Goal: Information Seeking & Learning: Learn about a topic

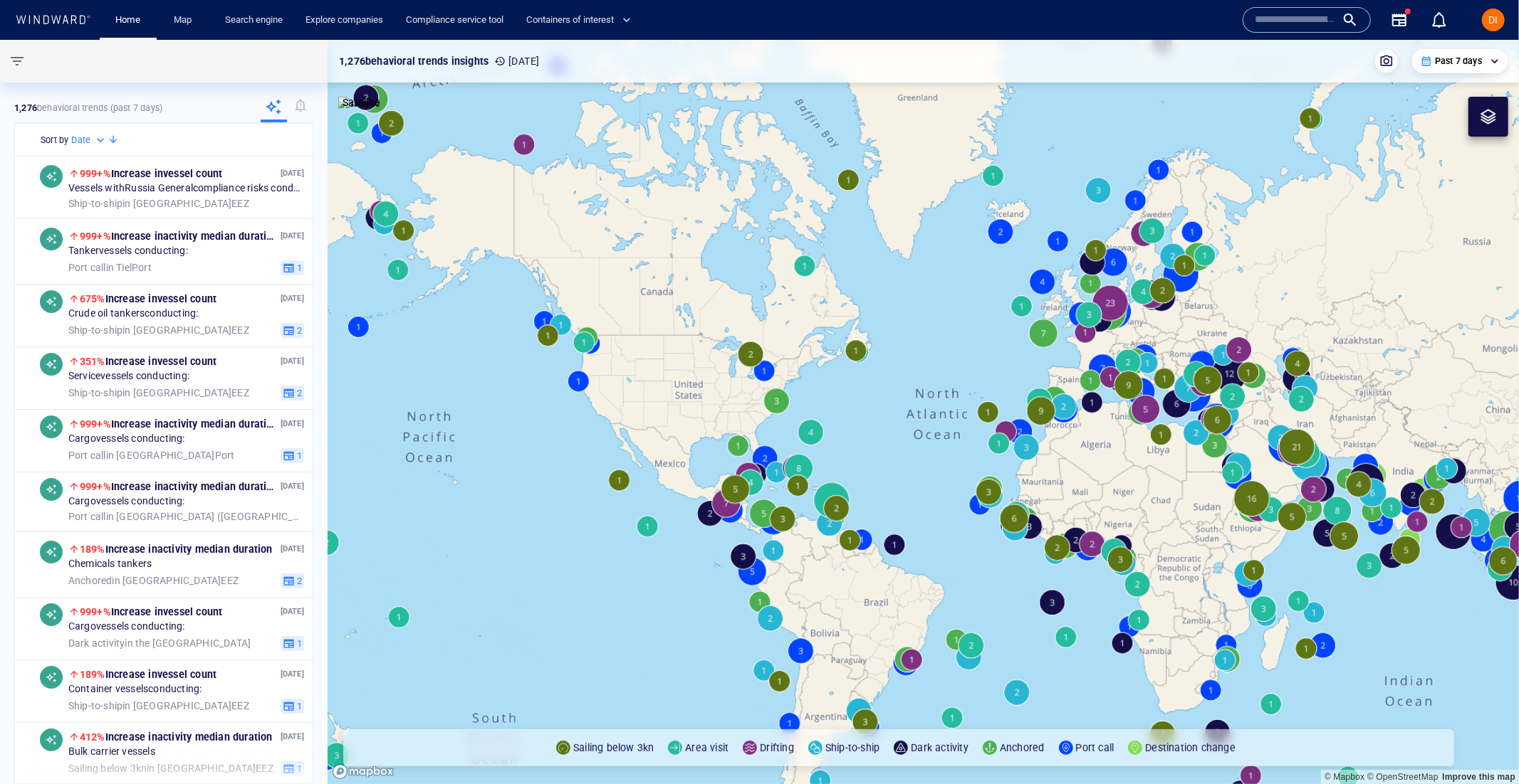
click at [1323, 15] on input "text" at bounding box center [1295, 19] width 81 height 21
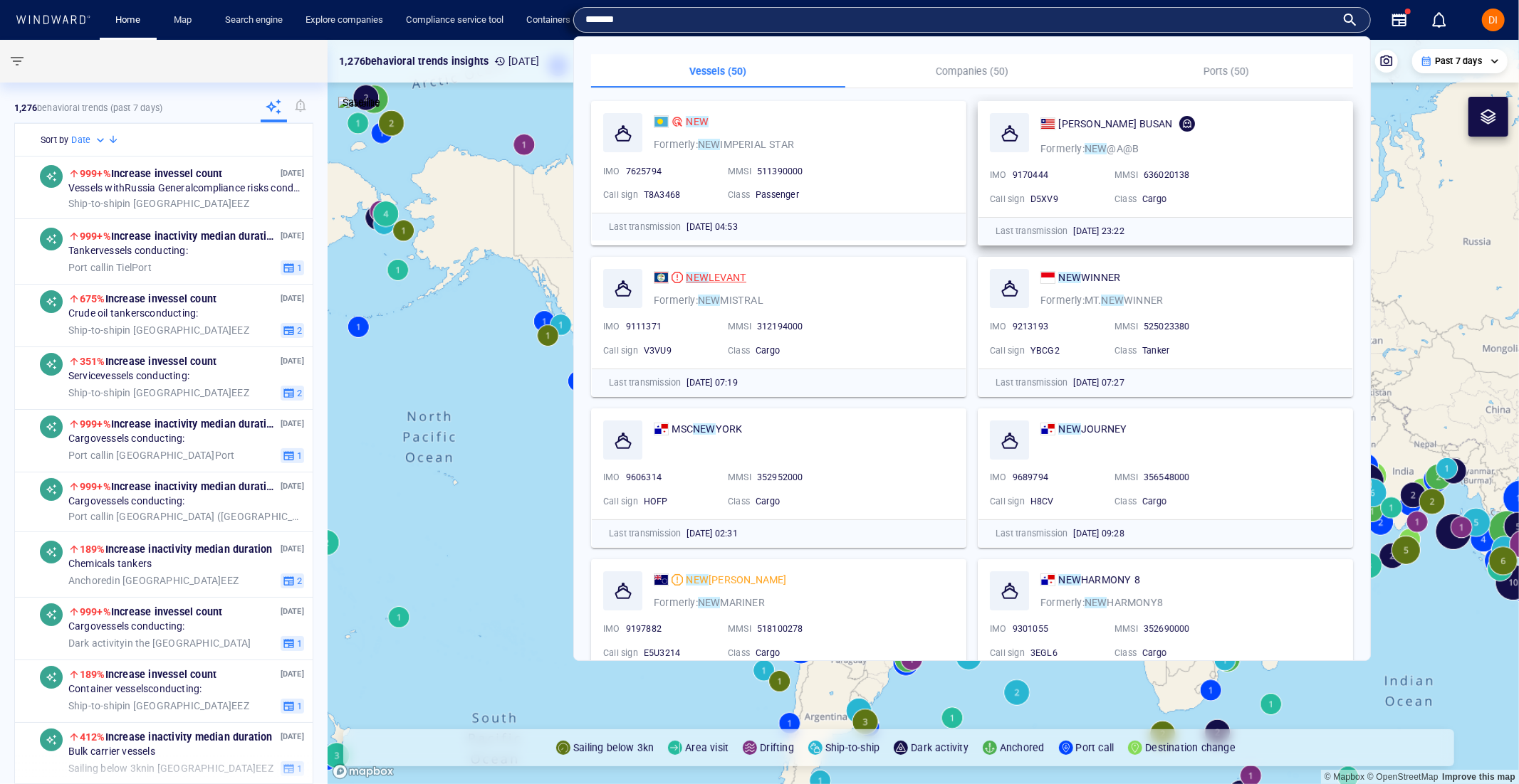
type input "*******"
click at [697, 276] on mark "NEW" at bounding box center [697, 278] width 23 height 12
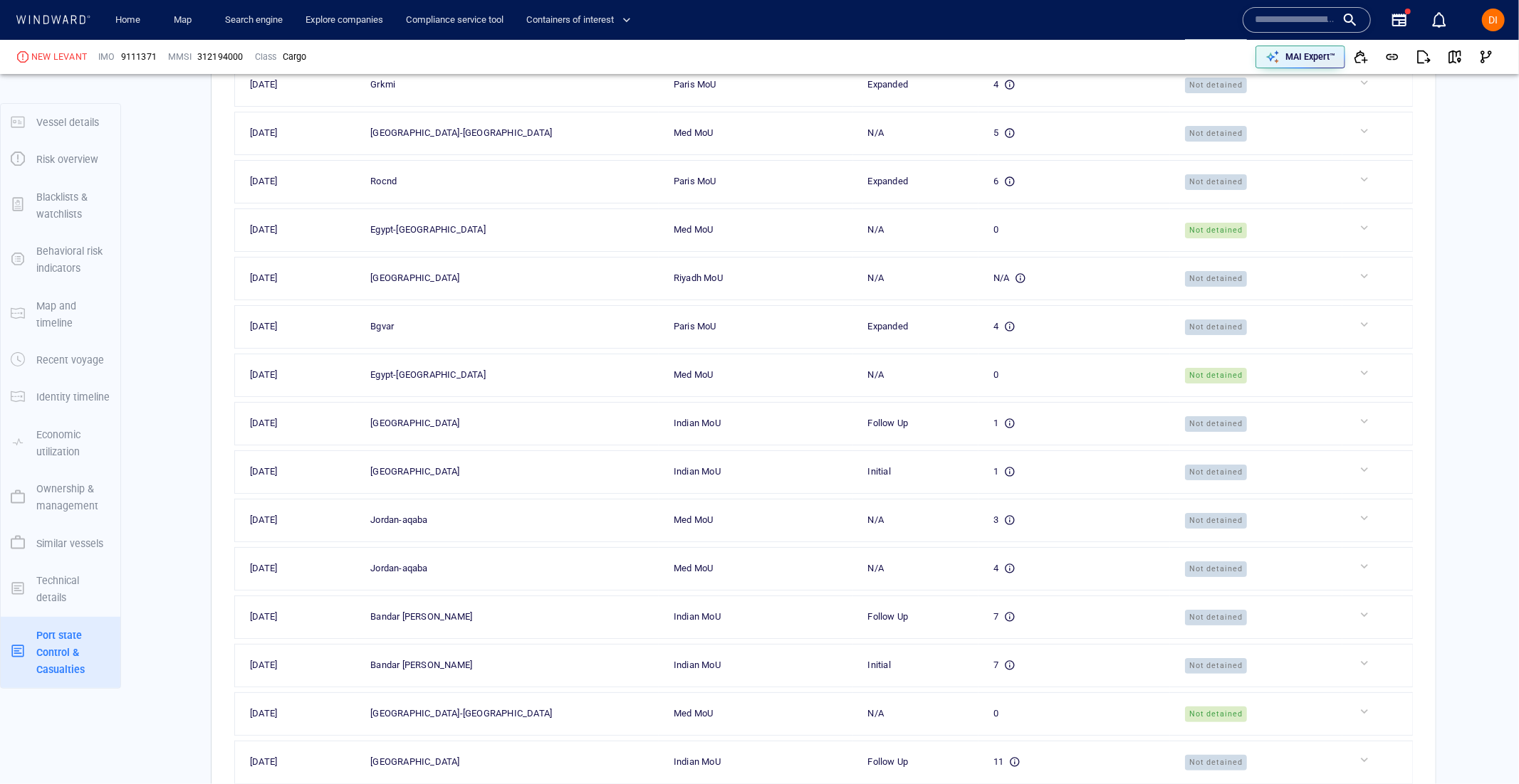
click at [63, 645] on p "Port state Control & Casualties" at bounding box center [73, 653] width 74 height 52
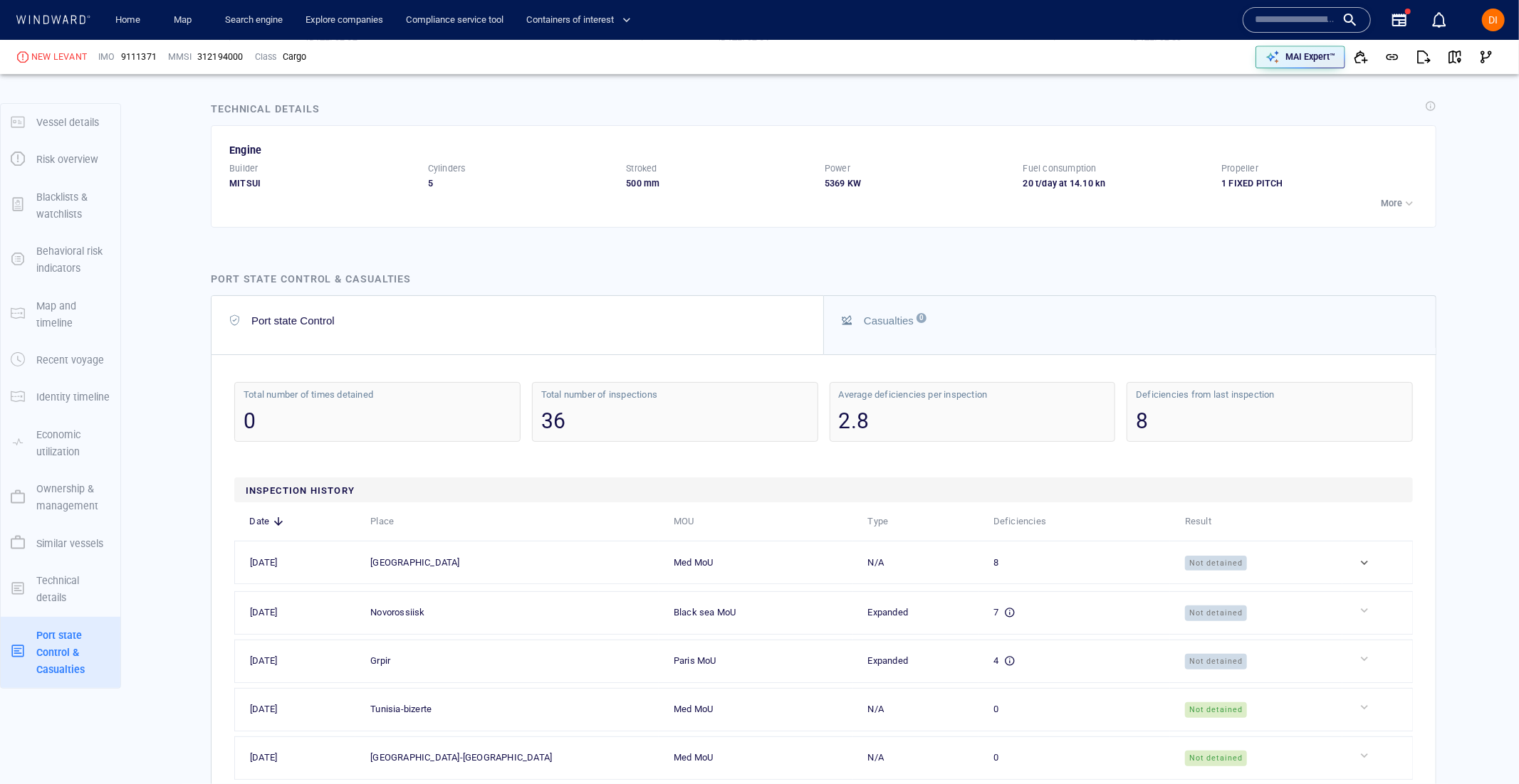
scroll to position [3618, 0]
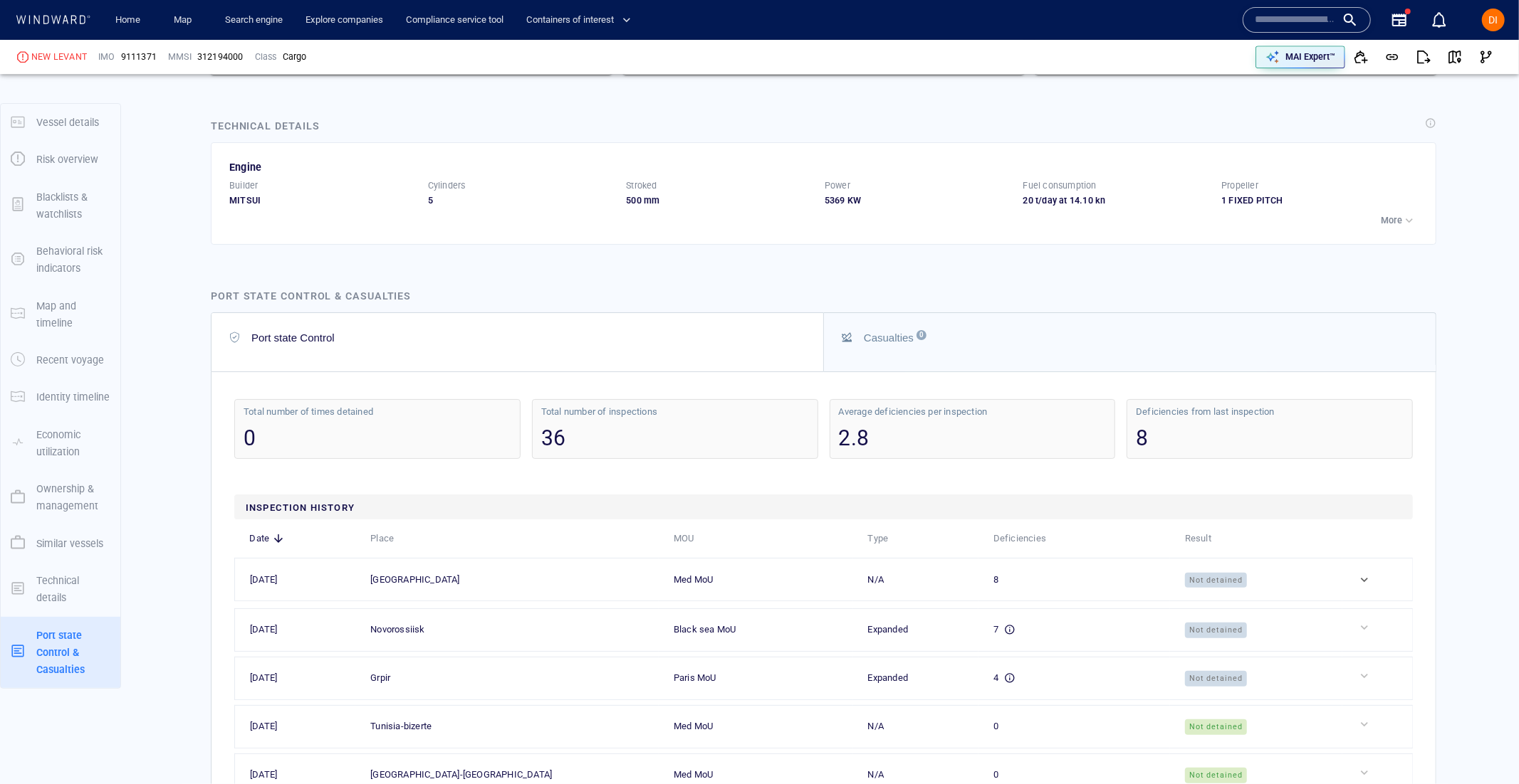
click at [881, 346] on div "Casualties 0" at bounding box center [1130, 337] width 579 height 17
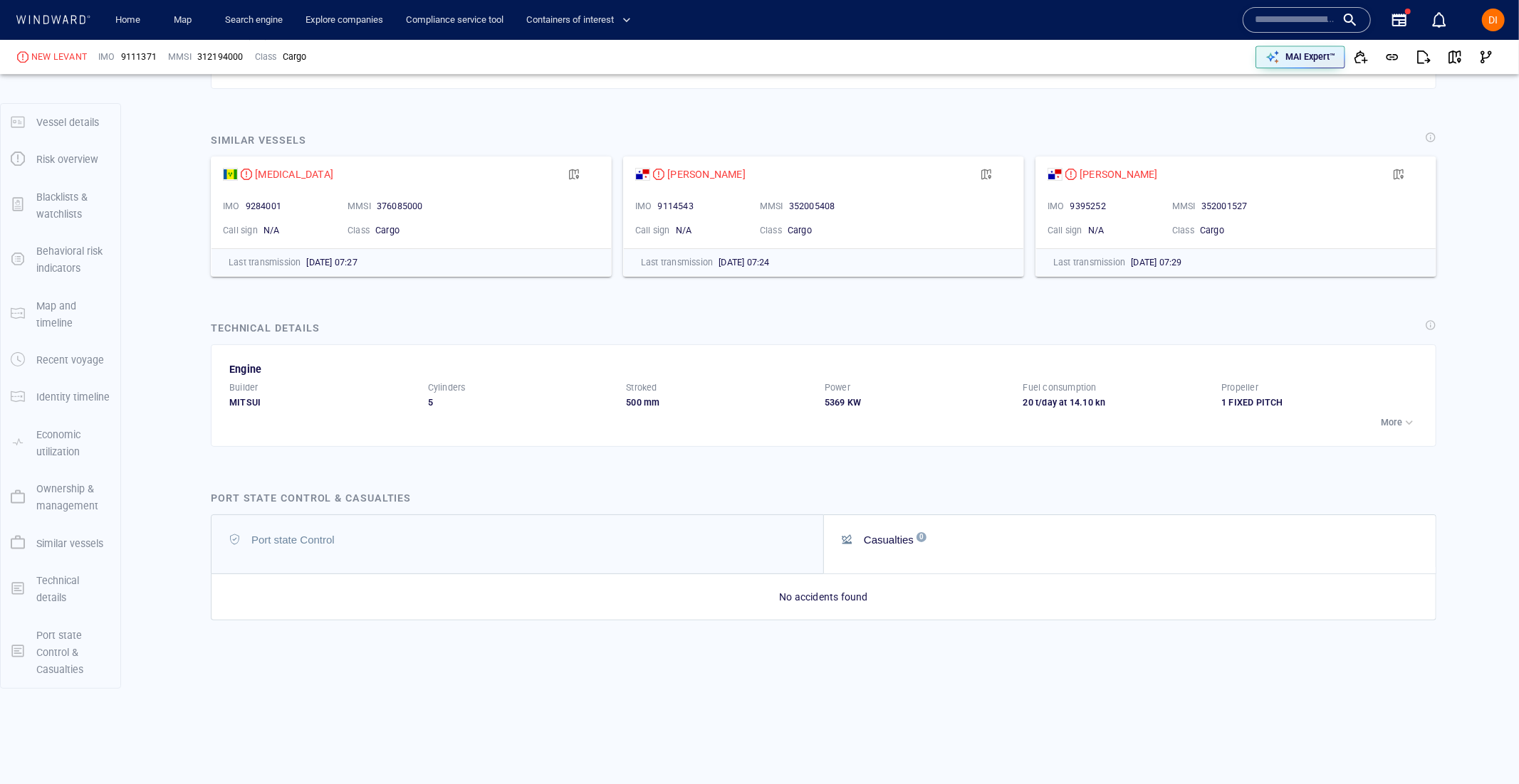
scroll to position [3420, 0]
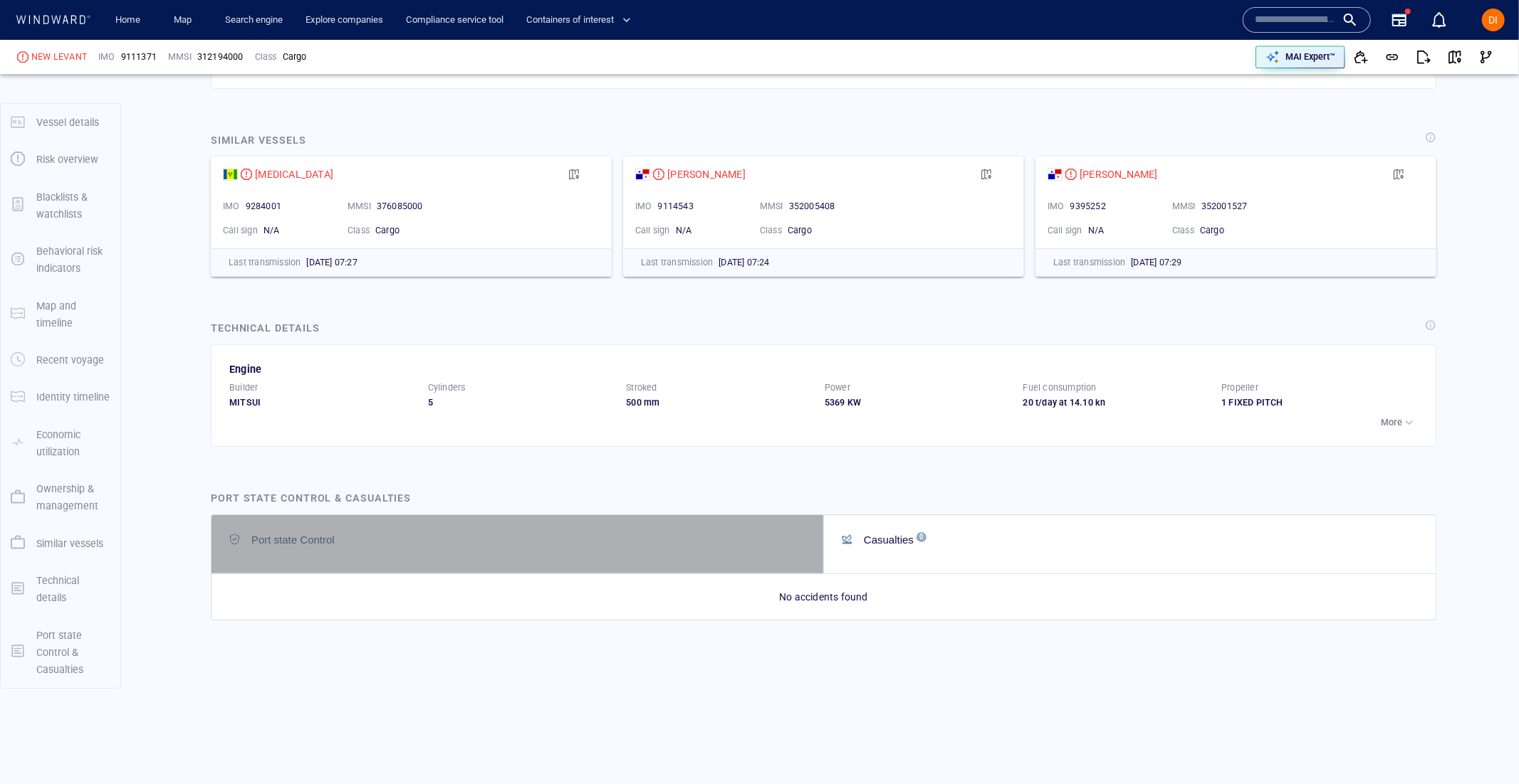
click at [576, 538] on div "Port state Control" at bounding box center [518, 540] width 579 height 17
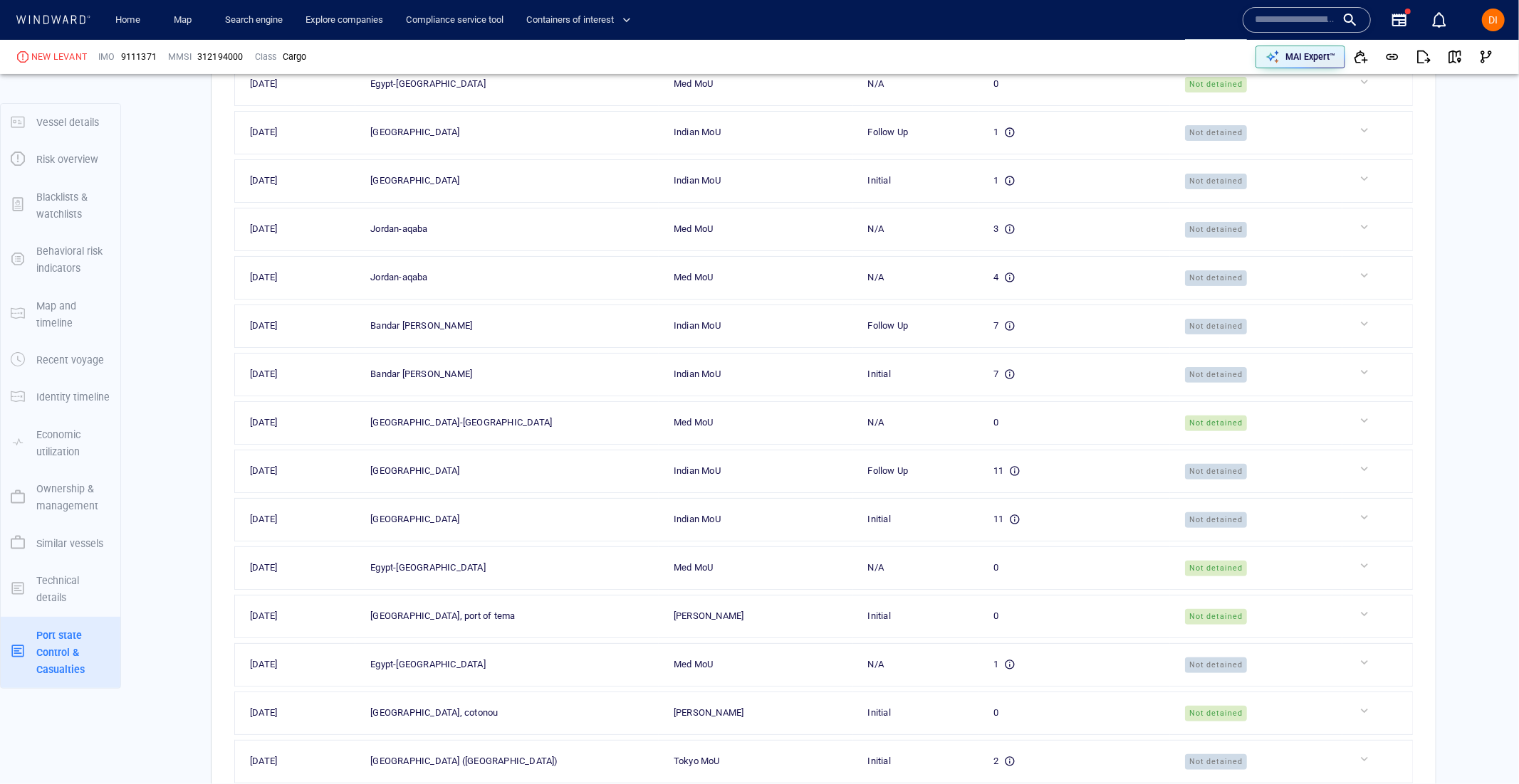
scroll to position [4794, 0]
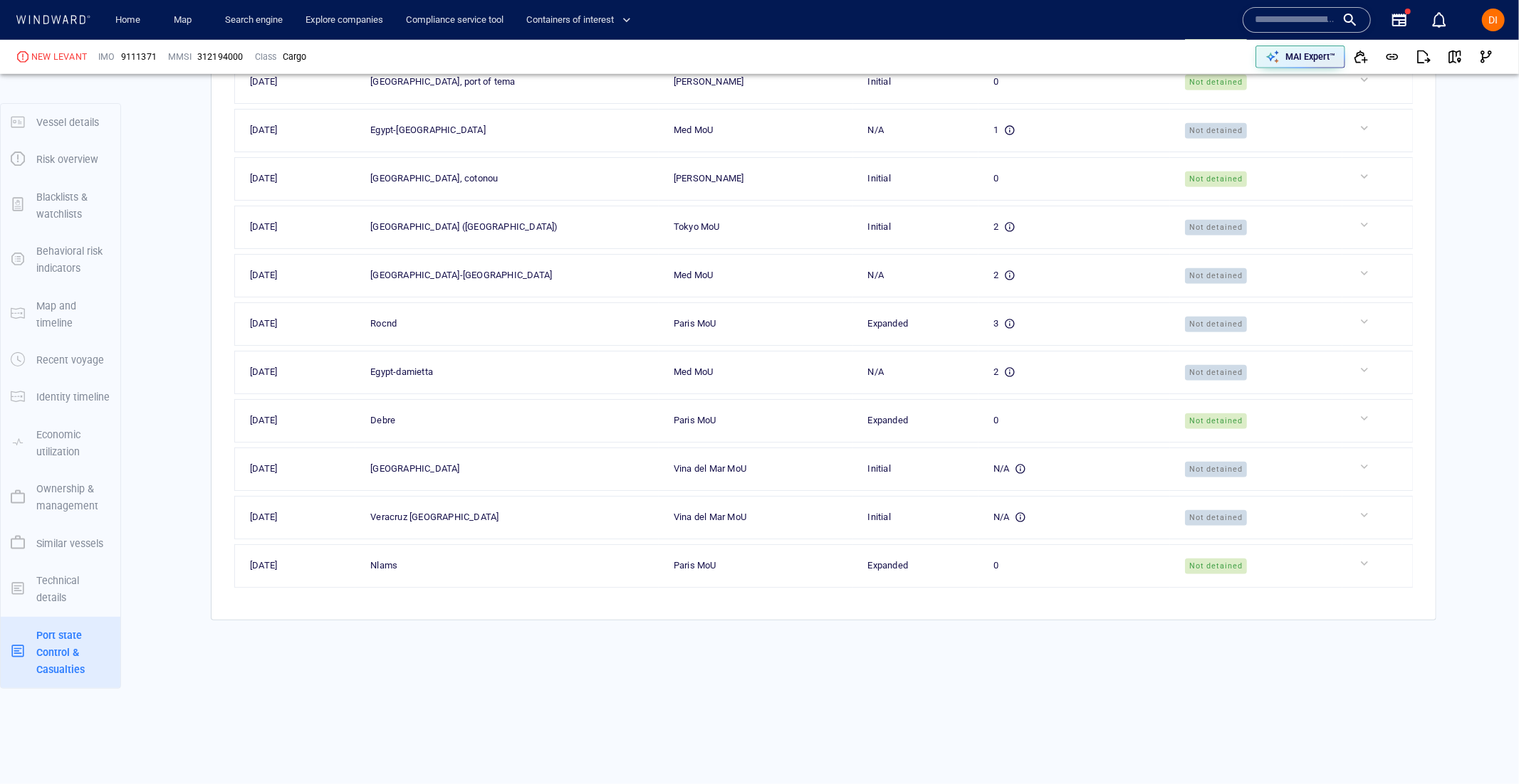
click at [68, 513] on p "Ownership & management" at bounding box center [73, 498] width 74 height 35
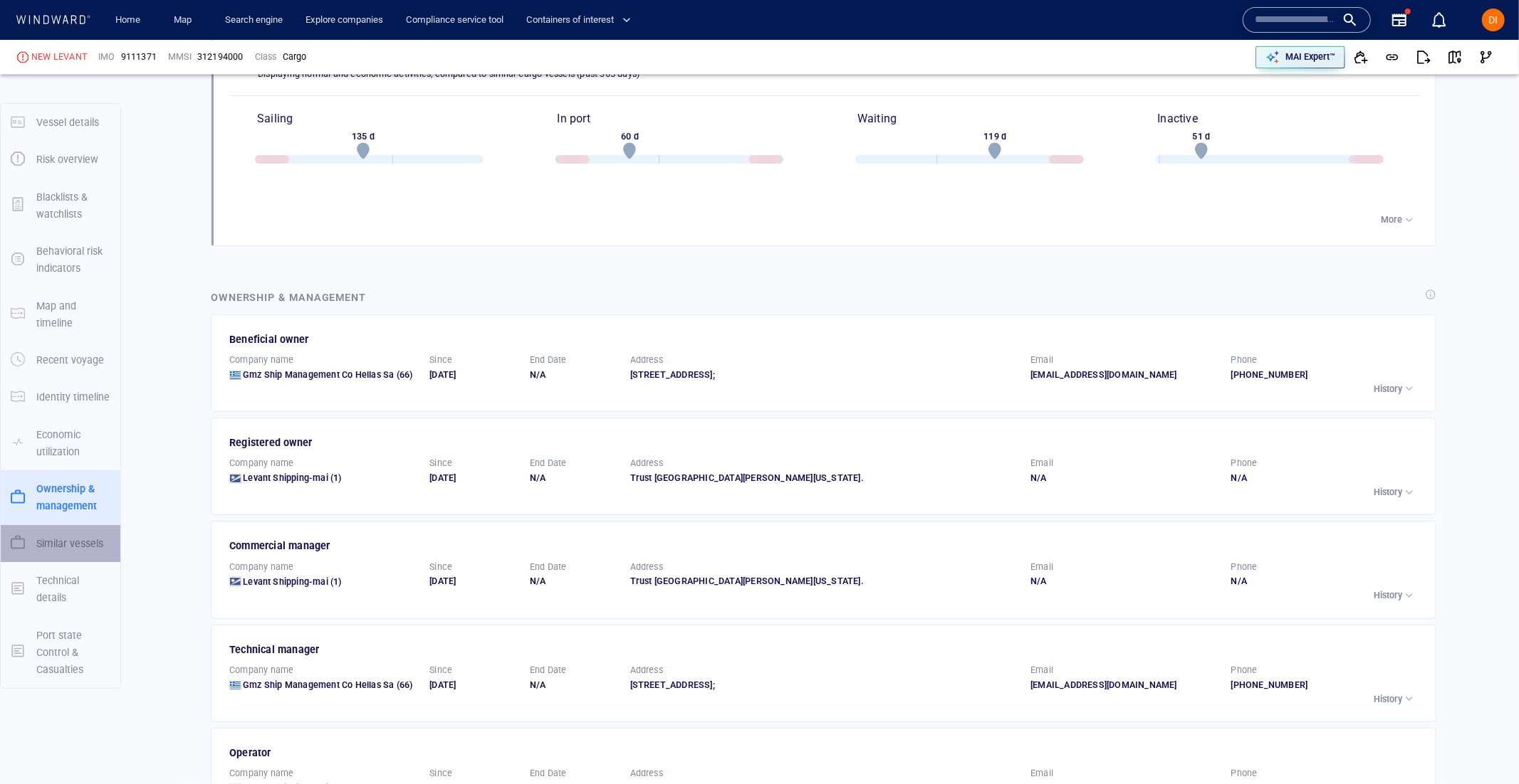
click at [73, 549] on p "Similar vessels" at bounding box center [70, 544] width 67 height 17
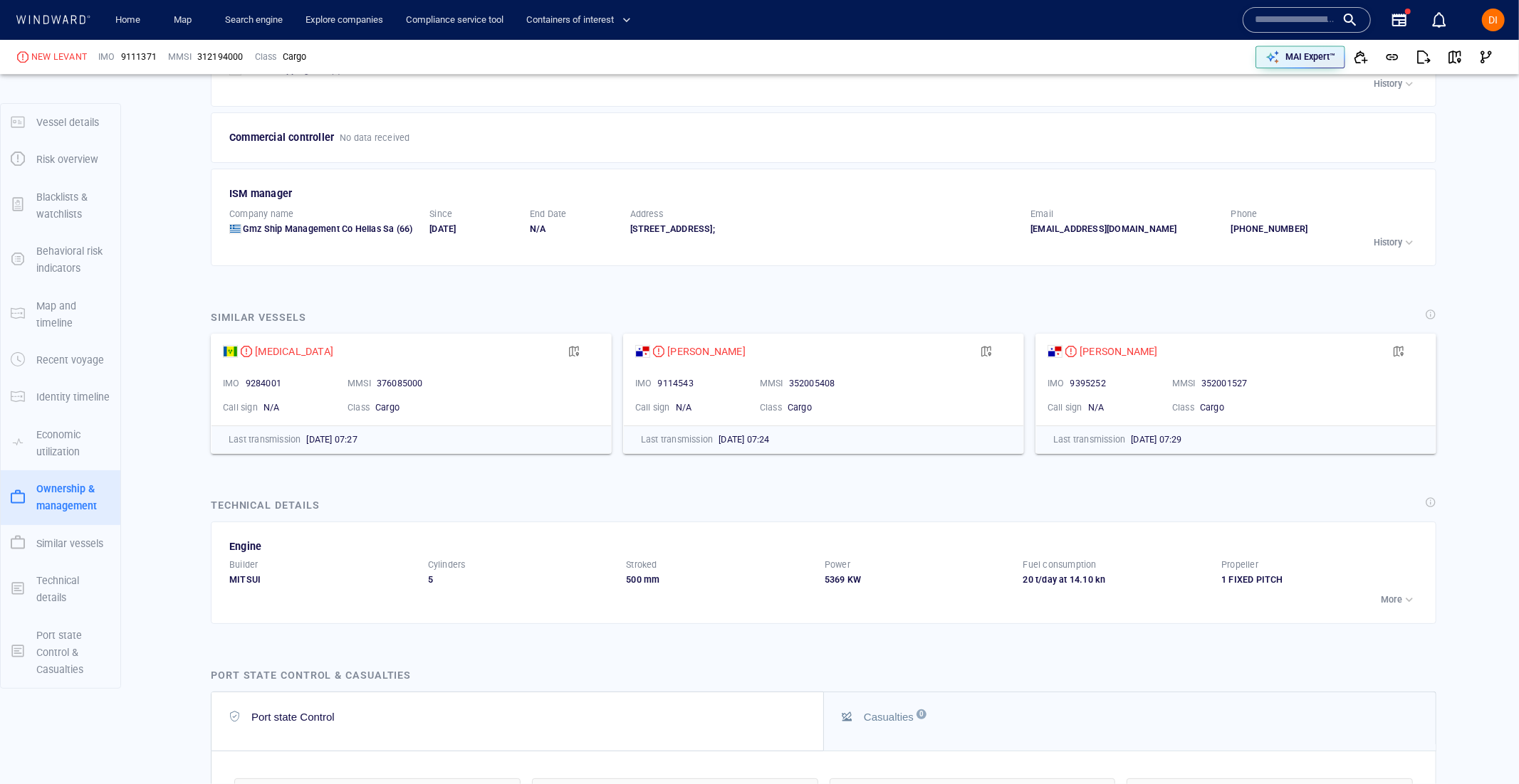
scroll to position [3260, 0]
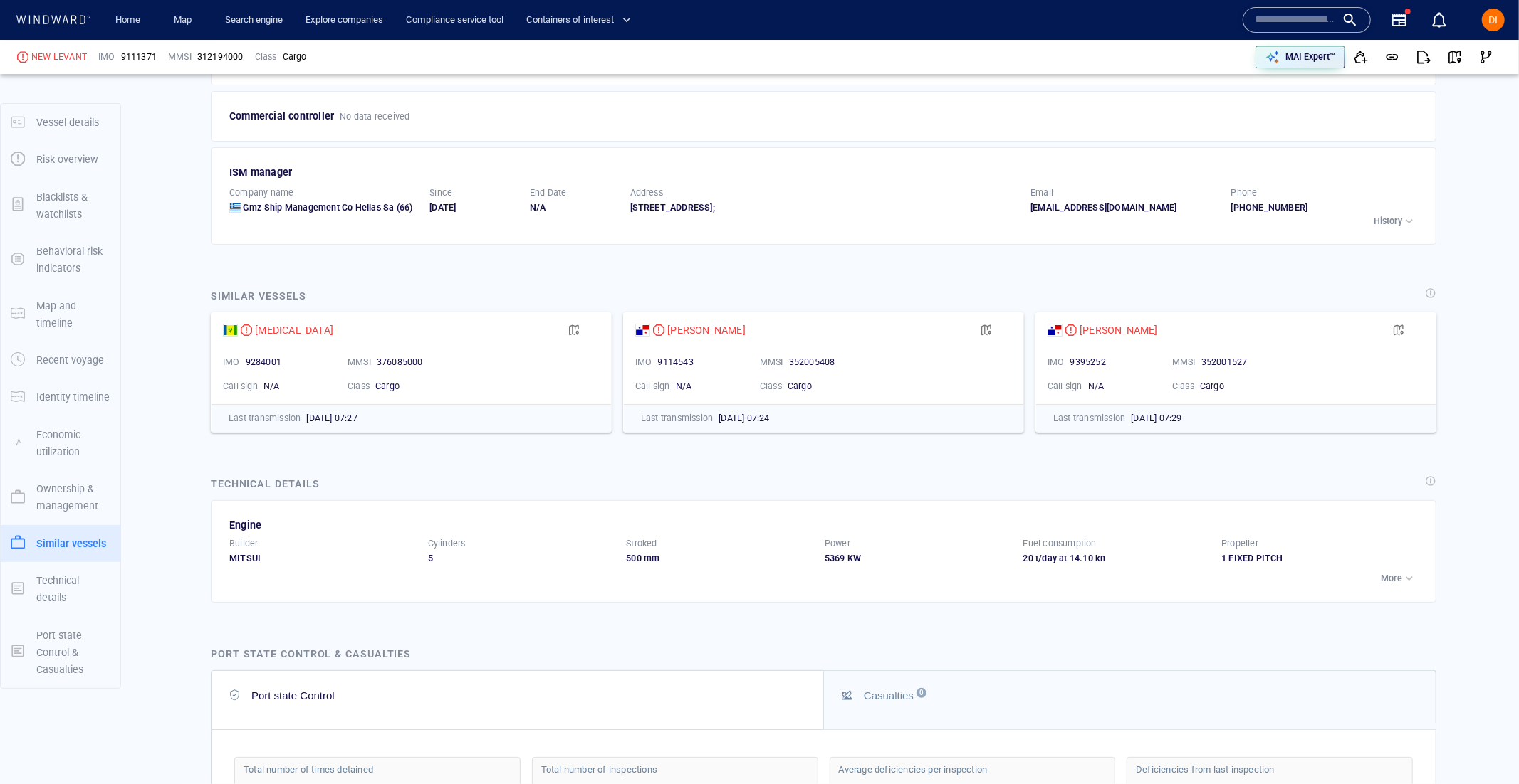
click at [61, 586] on p "Technical details" at bounding box center [73, 590] width 74 height 35
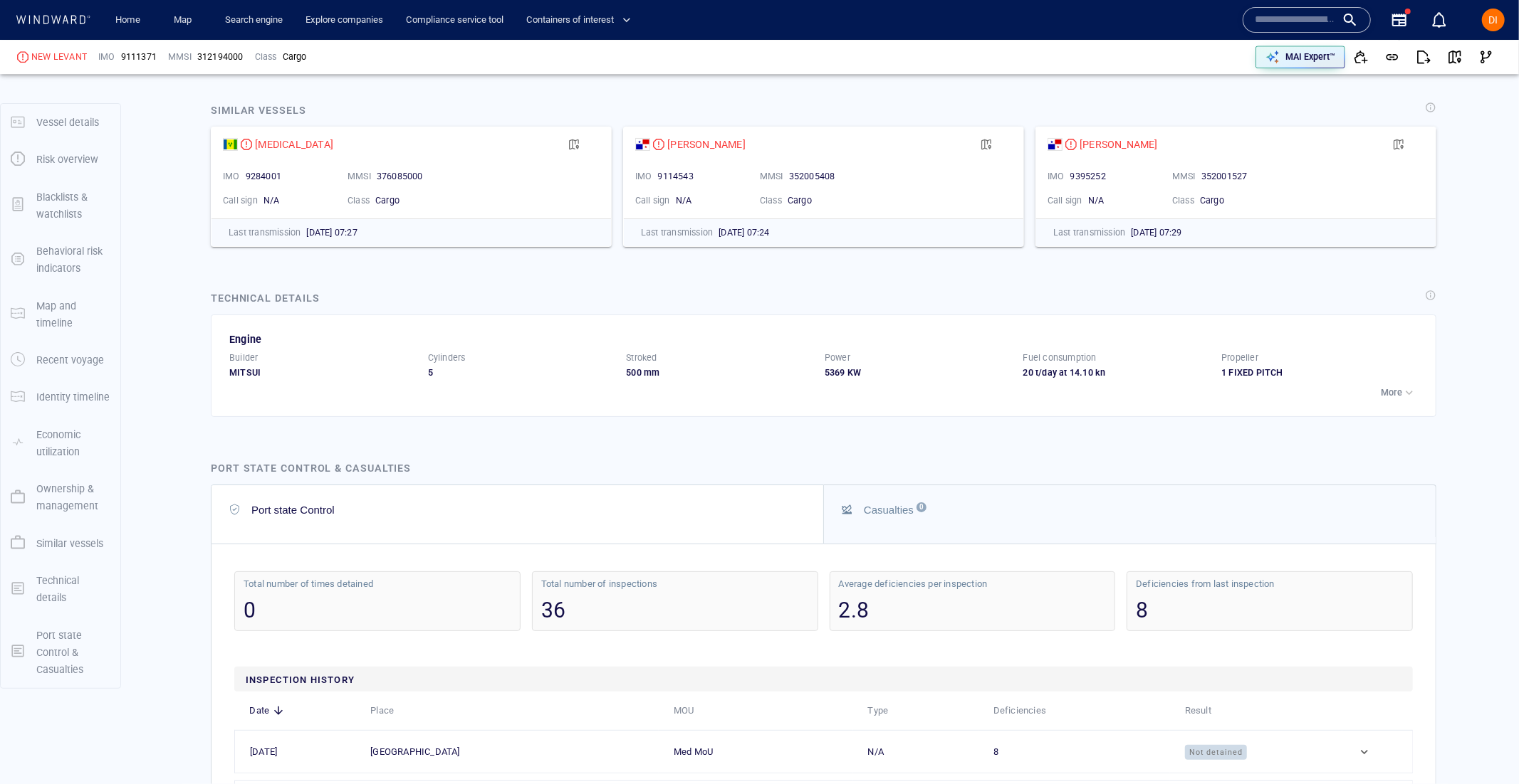
scroll to position [3448, 0]
click at [62, 647] on p "Port state Control & Casualties" at bounding box center [73, 653] width 74 height 52
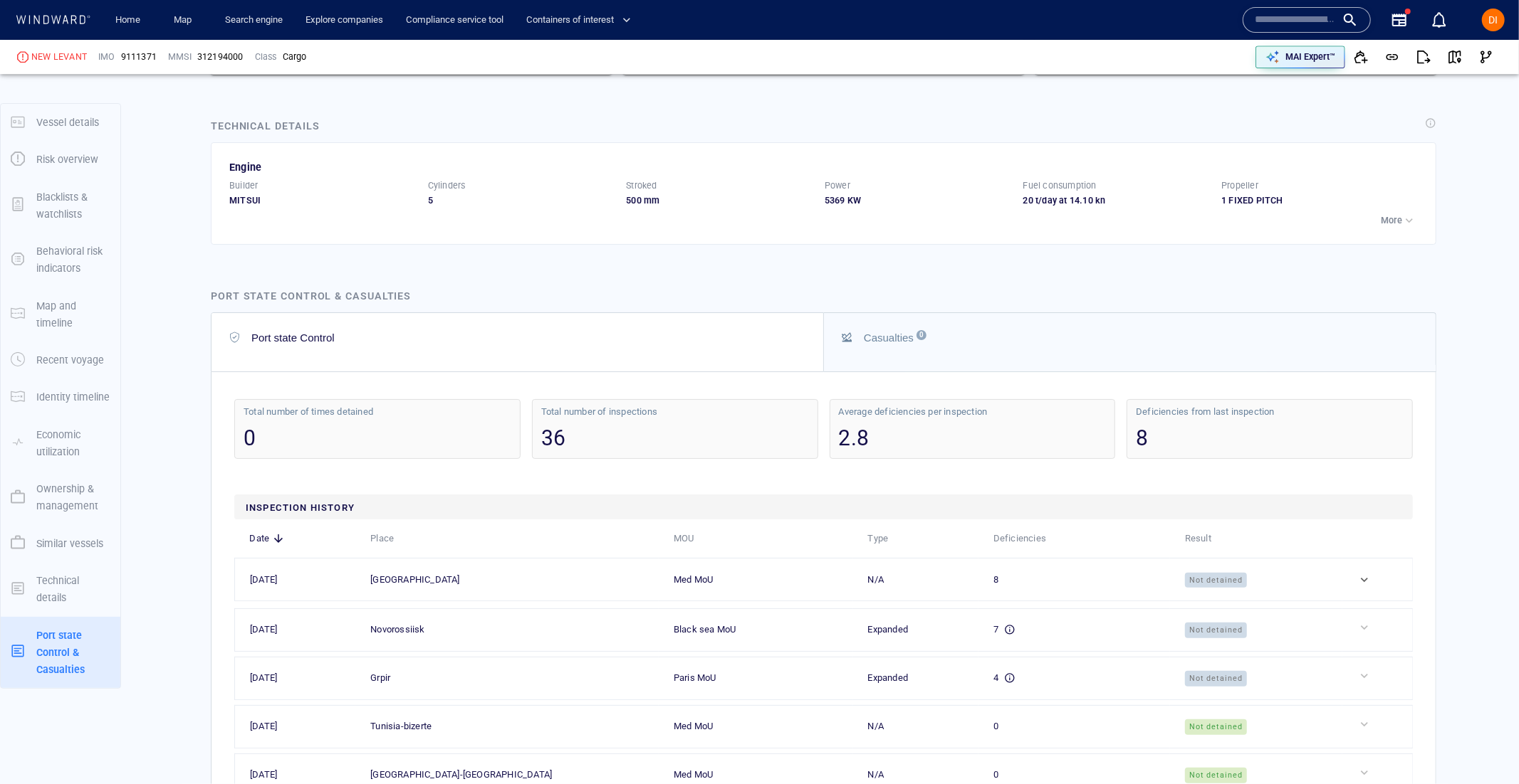
click at [63, 604] on p "Technical details" at bounding box center [73, 590] width 74 height 35
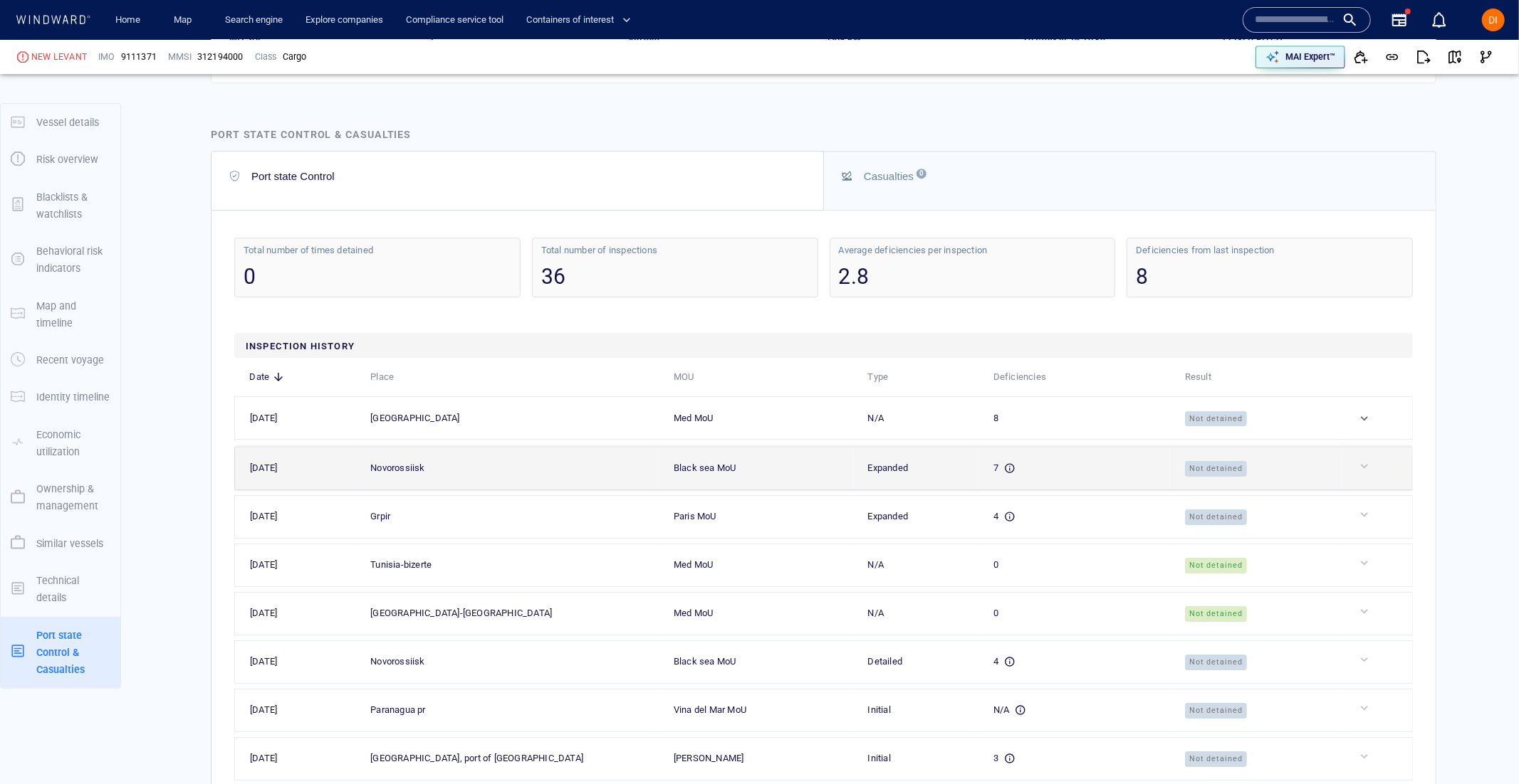
scroll to position [3781, 0]
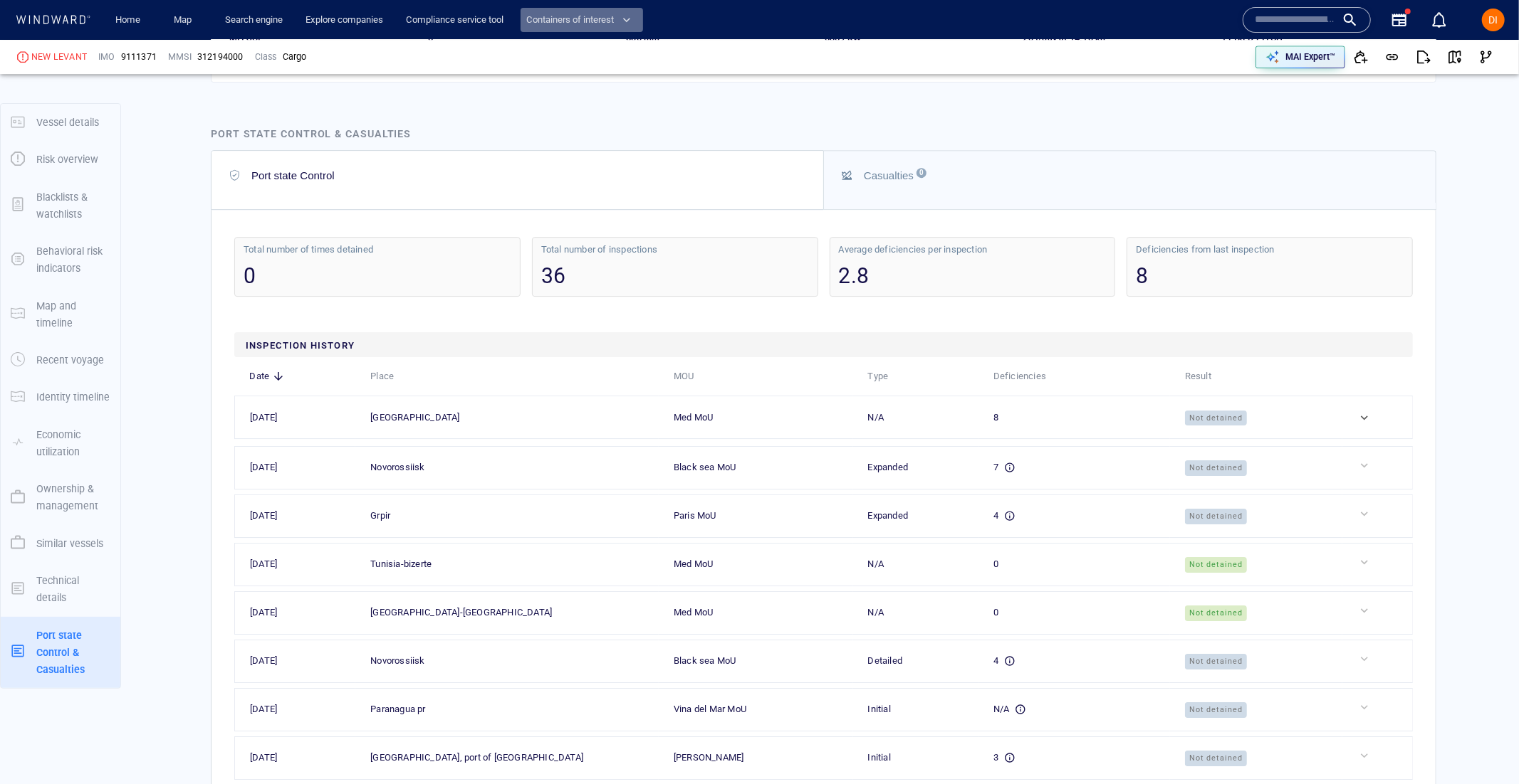
click at [564, 29] on button "Containers of interest" at bounding box center [582, 20] width 123 height 25
